Goal: Check status: Check status

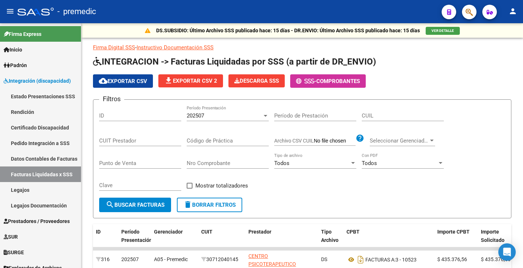
scroll to position [213, 0]
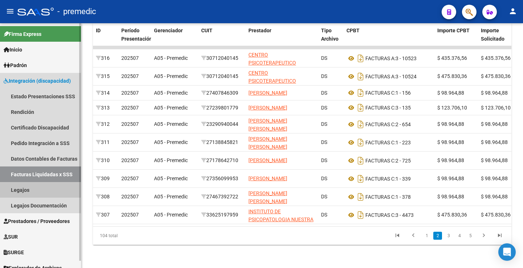
click at [31, 187] on link "Legajos" at bounding box center [40, 190] width 81 height 16
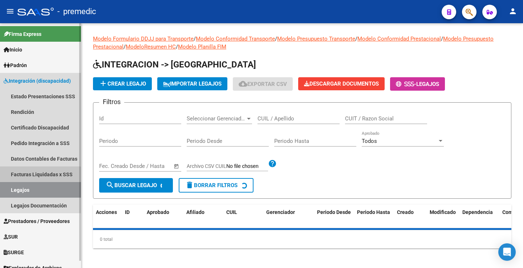
click at [34, 177] on link "Facturas Liquidadas x SSS" at bounding box center [40, 175] width 81 height 16
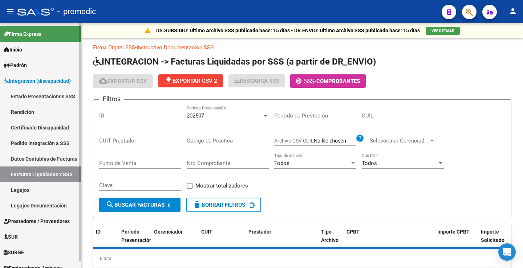
click at [22, 97] on link "Estado Presentaciones SSS" at bounding box center [40, 97] width 81 height 16
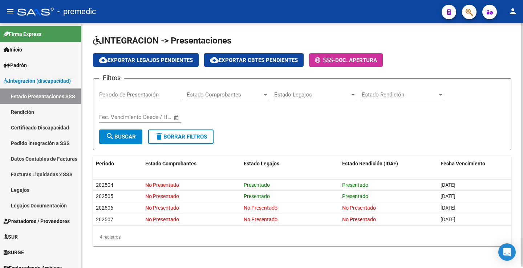
scroll to position [1, 0]
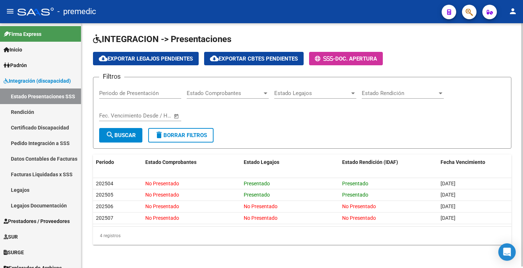
click at [472, 38] on h1 "INTEGRACION -> Presentaciones" at bounding box center [302, 39] width 418 height 13
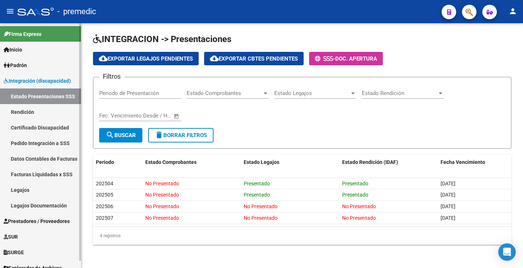
click at [46, 110] on link "Rendición" at bounding box center [40, 112] width 81 height 16
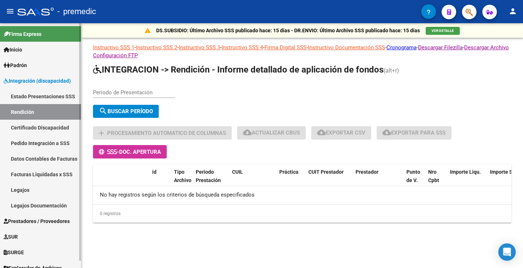
click at [53, 98] on link "Estado Presentaciones SSS" at bounding box center [40, 97] width 81 height 16
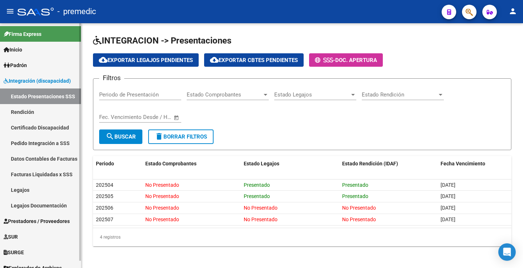
click at [28, 86] on link "Integración (discapacidad)" at bounding box center [40, 81] width 81 height 16
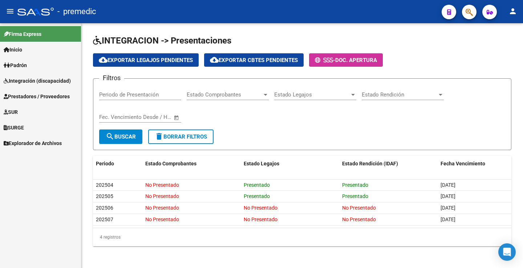
click at [41, 82] on span "Integración (discapacidad)" at bounding box center [37, 81] width 67 height 8
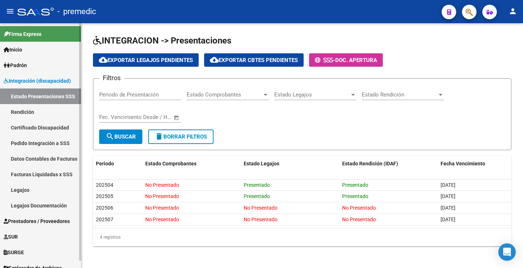
click at [36, 108] on link "Rendición" at bounding box center [40, 112] width 81 height 16
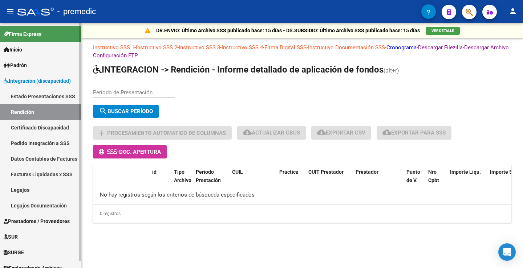
click at [44, 99] on link "Estado Presentaciones SSS" at bounding box center [40, 97] width 81 height 16
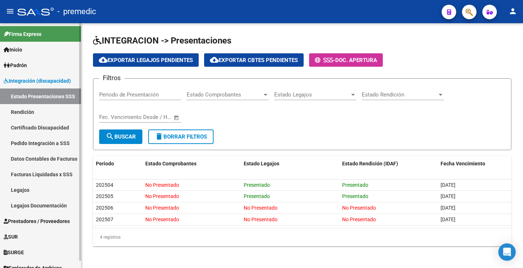
click at [41, 107] on link "Rendición" at bounding box center [40, 112] width 81 height 16
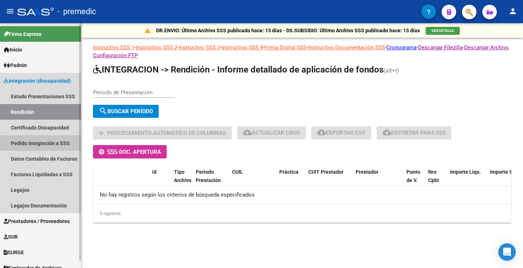
click at [36, 143] on link "Pedido Integración a SSS" at bounding box center [40, 143] width 81 height 16
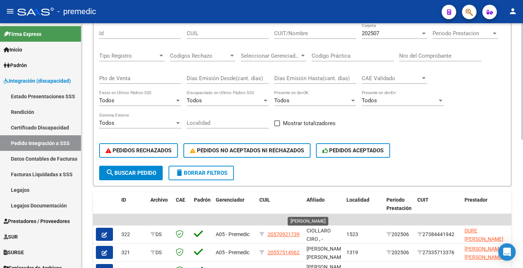
scroll to position [181, 0]
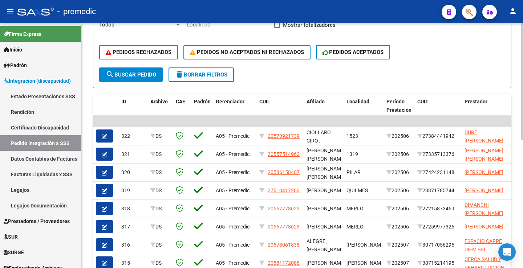
click at [286, 82] on form "Filtros Id CUIL CUIT/Nombre 202507 Carpeta Periodo Prestacion Periodo Prestacio…" at bounding box center [302, 3] width 418 height 169
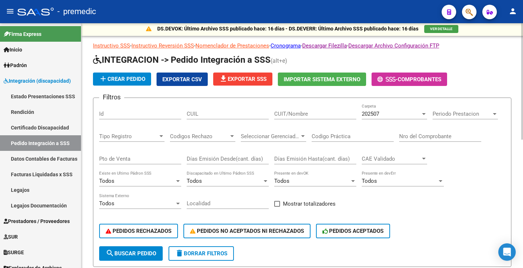
scroll to position [0, 0]
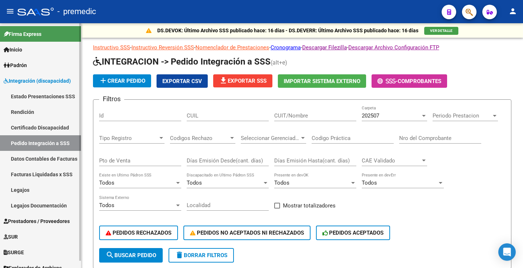
click at [14, 115] on link "Rendición" at bounding box center [40, 112] width 81 height 16
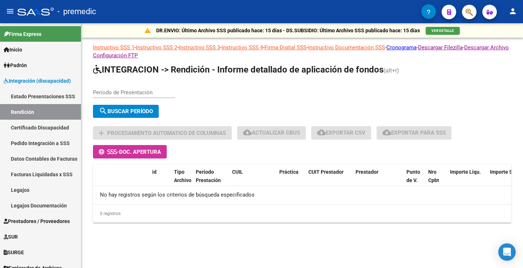
click at [133, 93] on input "Periodo de Presentación" at bounding box center [134, 92] width 82 height 7
type input "202506"
click at [120, 107] on button "search Buscar Período" at bounding box center [126, 111] width 66 height 13
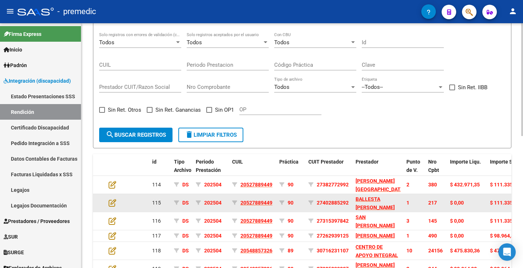
scroll to position [218, 0]
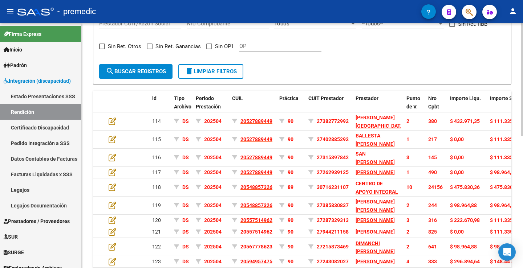
click at [388, 53] on div "Todos Solo registros con errores de validación (control 623 instructivo de rend…" at bounding box center [302, 14] width 406 height 90
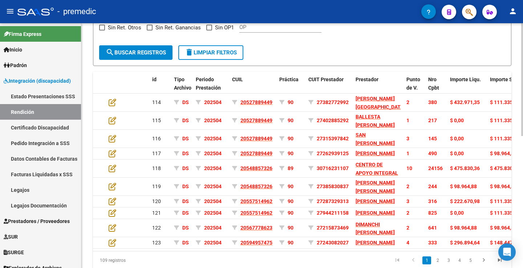
scroll to position [265, 0]
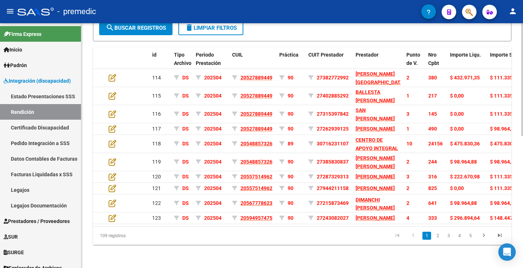
click at [519, 150] on div "DR.ENVIO: Último Archivo SSS publicado hace: 15 días - DS.SUBSIDIO: Último Arch…" at bounding box center [302, 15] width 443 height 506
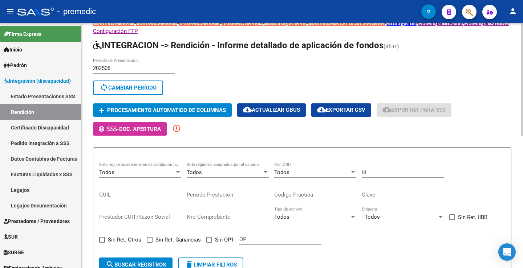
scroll to position [0, 0]
